Goal: Find specific page/section: Find specific page/section

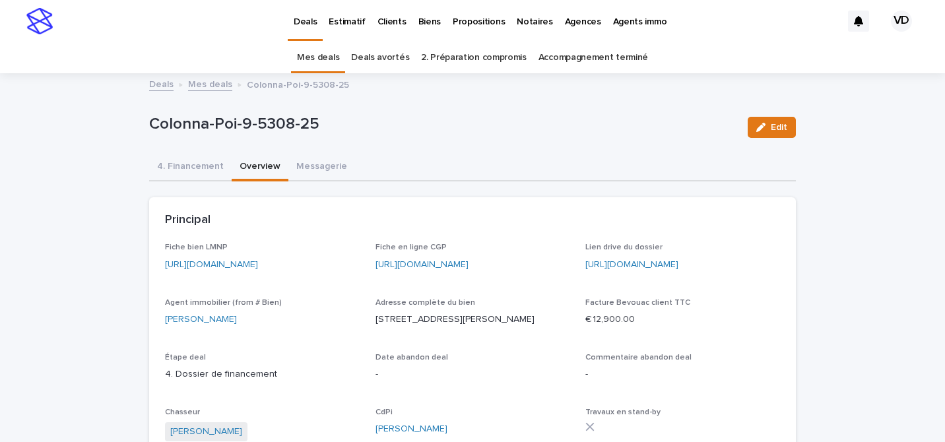
click at [300, 21] on p "Deals" at bounding box center [305, 14] width 23 height 28
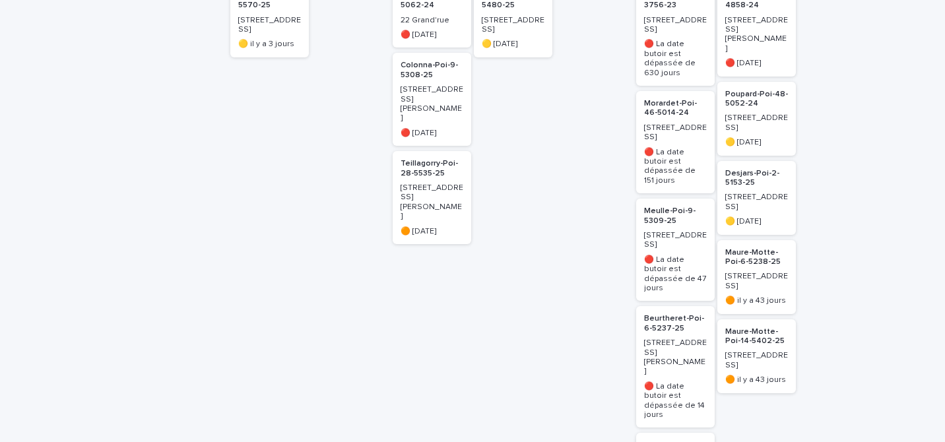
scroll to position [284, 0]
click at [689, 338] on p "[STREET_ADDRESS][PERSON_NAME]" at bounding box center [675, 357] width 63 height 38
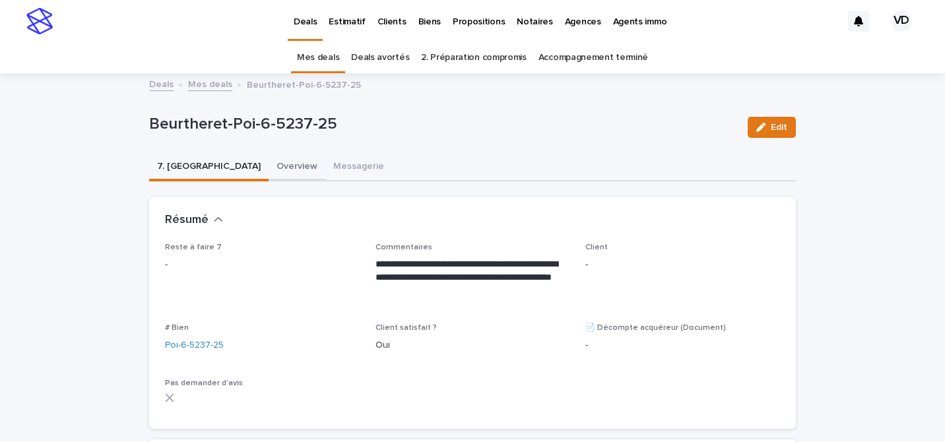
click at [269, 170] on button "Overview" at bounding box center [297, 168] width 57 height 28
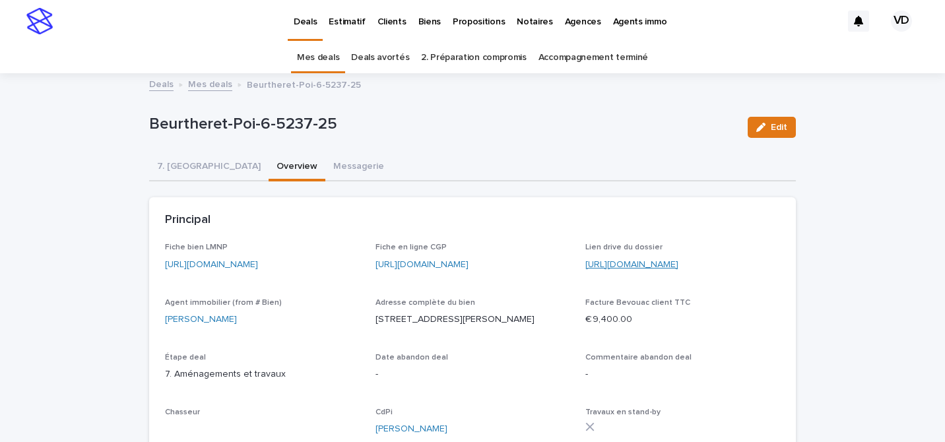
click at [663, 263] on link "[URL][DOMAIN_NAME]" at bounding box center [631, 264] width 93 height 9
click at [179, 163] on button "7. [GEOGRAPHIC_DATA]" at bounding box center [208, 168] width 119 height 28
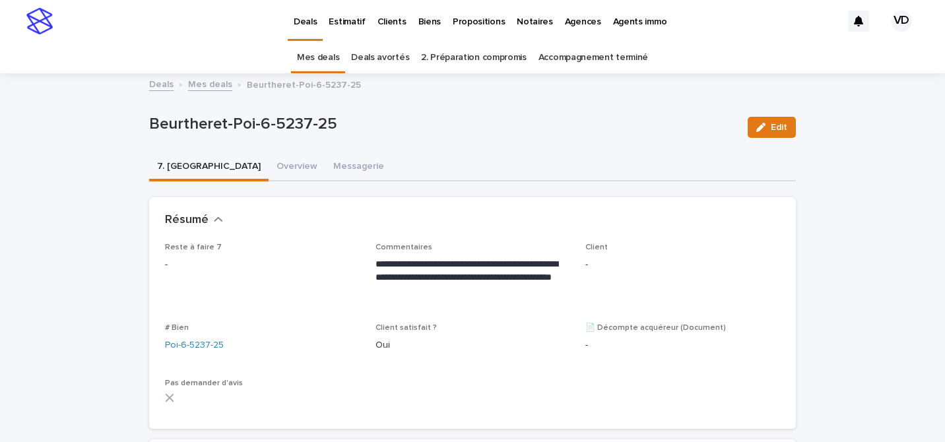
click at [313, 19] on p "Deals" at bounding box center [305, 14] width 23 height 28
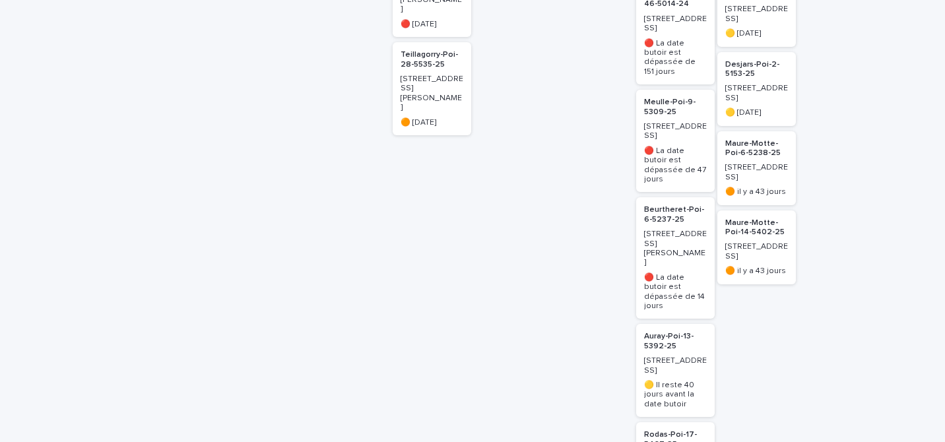
scroll to position [395, 0]
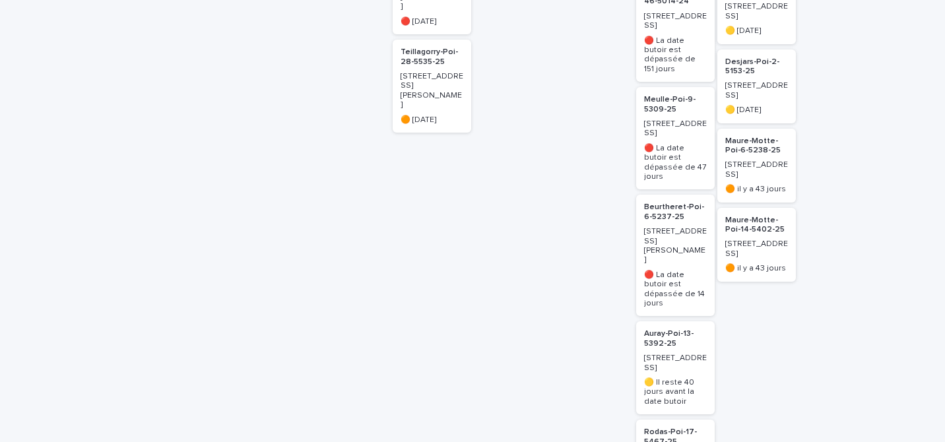
click at [658, 227] on p "[STREET_ADDRESS][PERSON_NAME]" at bounding box center [675, 246] width 63 height 38
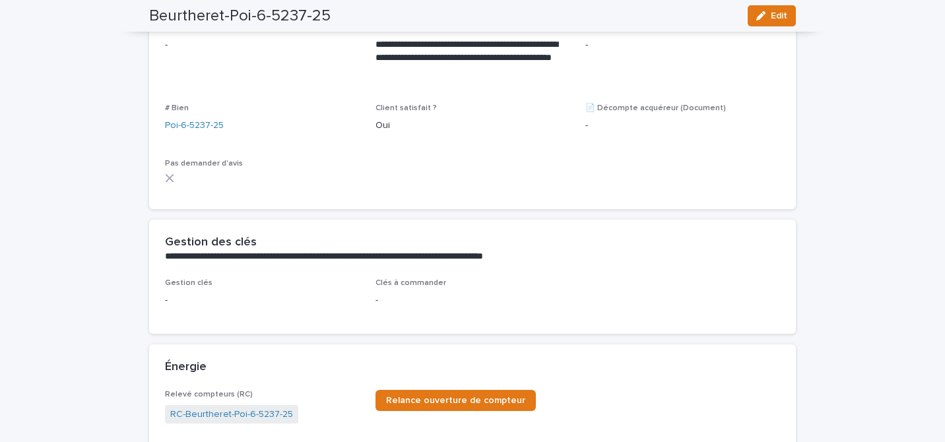
scroll to position [42, 0]
